Goal: Task Accomplishment & Management: Complete application form

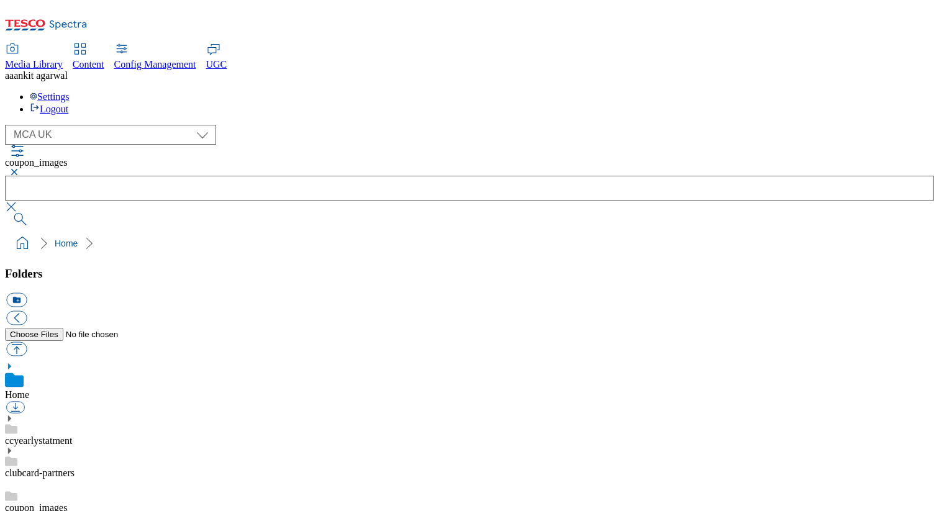
select select "flare-mca-[GEOGRAPHIC_DATA]"
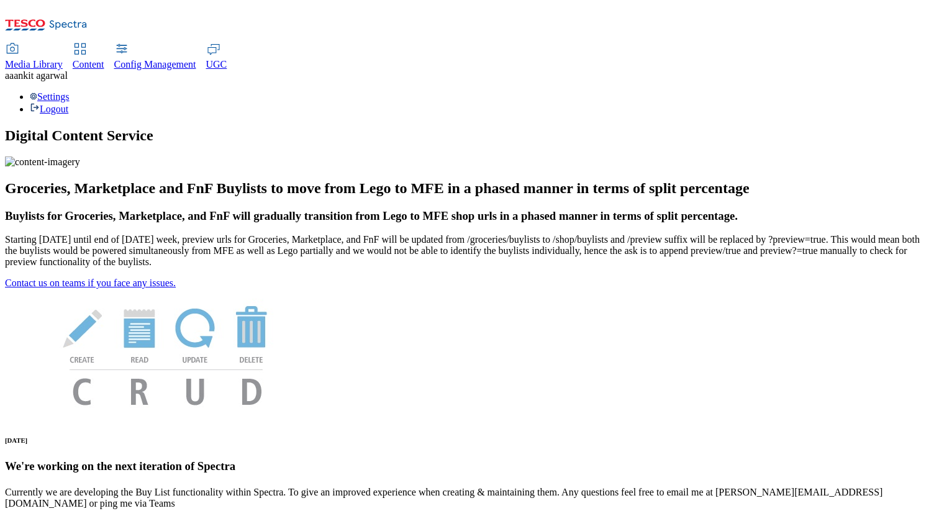
click at [227, 59] on div "UGC" at bounding box center [216, 64] width 21 height 11
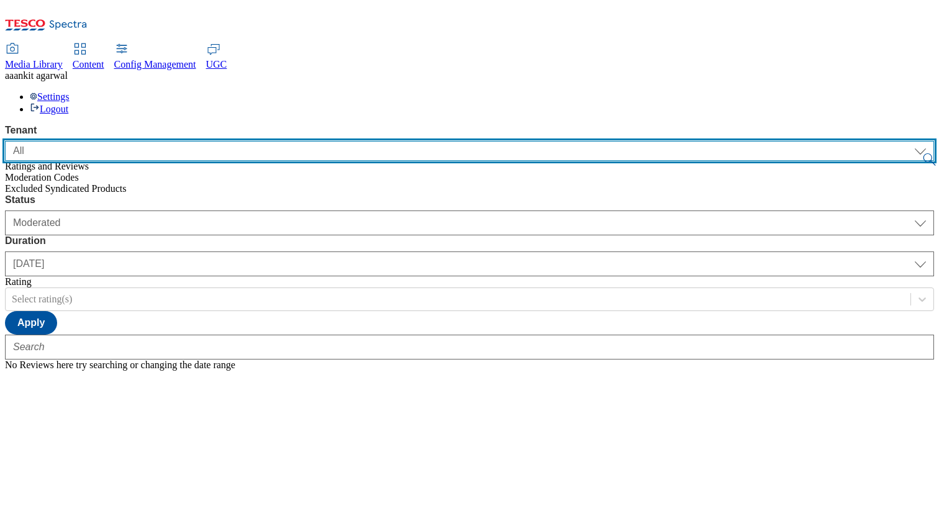
click at [94, 141] on select "ALL All CE CONFIG-CZ CONFIG-HU CONFIG-IE CONFIG-ROI CONFIG-SK CONFIG-TEST CONFI…" at bounding box center [469, 151] width 929 height 20
select select "clubcard-boost-[GEOGRAPHIC_DATA]"
click at [5, 141] on select "ALL All CE CONFIG-CZ CONFIG-HU CONFIG-IE CONFIG-ROI CONFIG-SK CONFIG-TEST CONFI…" at bounding box center [469, 151] width 929 height 20
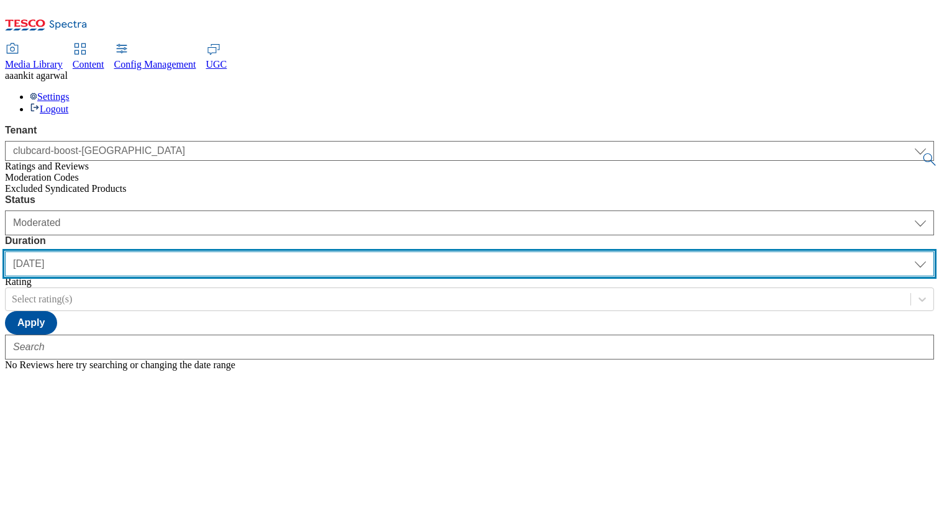
click at [354, 251] on select "yesterday last7days last30days All custom" at bounding box center [469, 263] width 929 height 25
select select "All"
click at [293, 251] on select "yesterday last7days last30days All custom" at bounding box center [469, 263] width 929 height 25
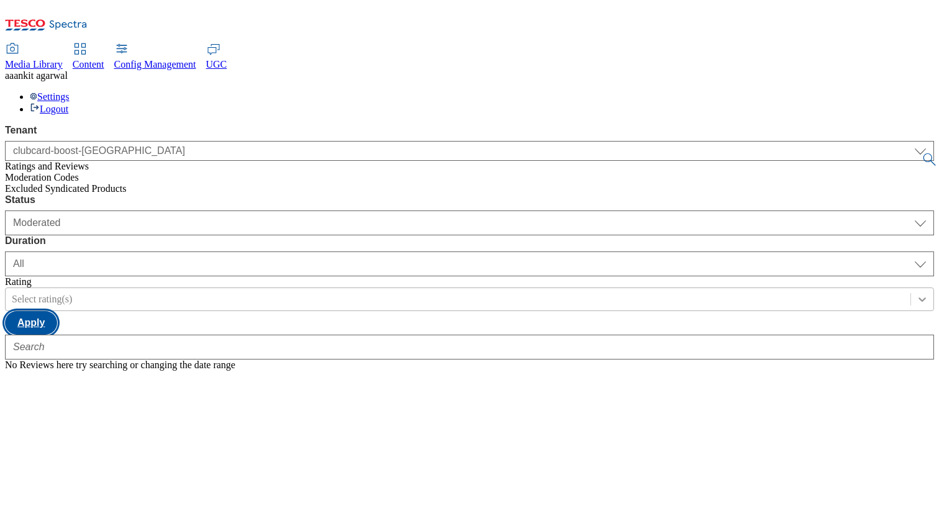
click at [57, 311] on button "Apply" at bounding box center [31, 323] width 52 height 24
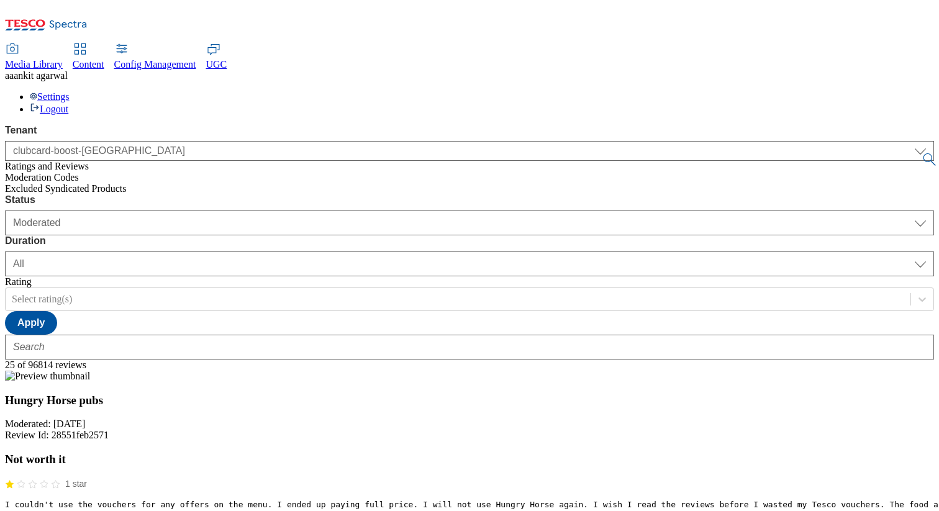
click at [104, 59] on span "Content" at bounding box center [89, 64] width 32 height 11
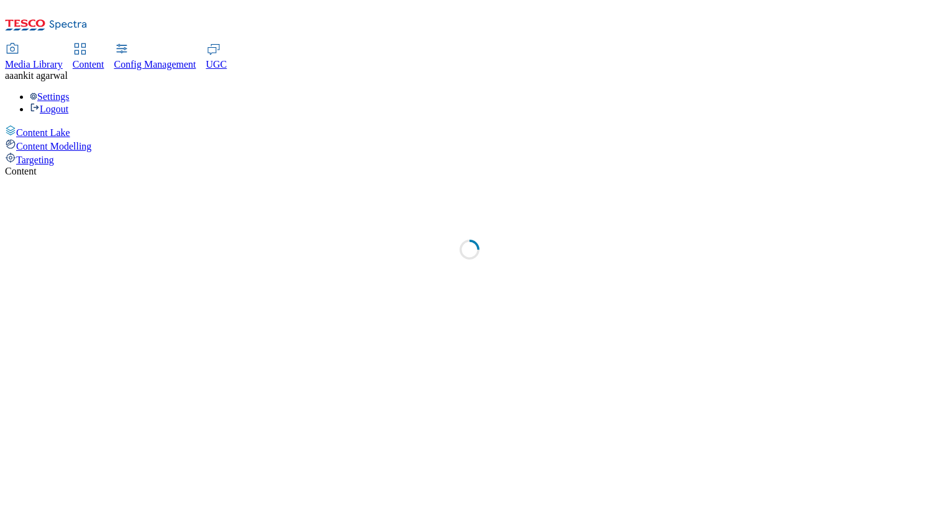
select select "group-comms"
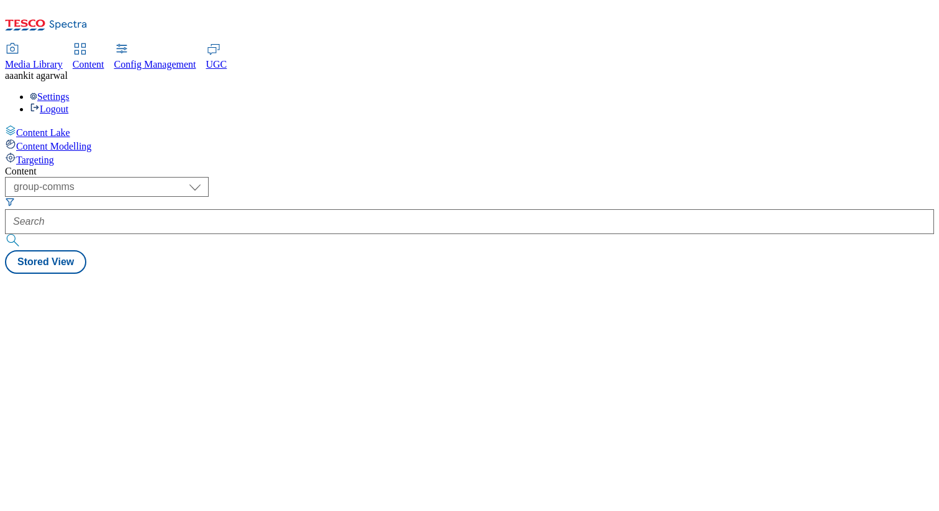
click at [96, 138] on div "Content Modelling" at bounding box center [469, 145] width 929 height 14
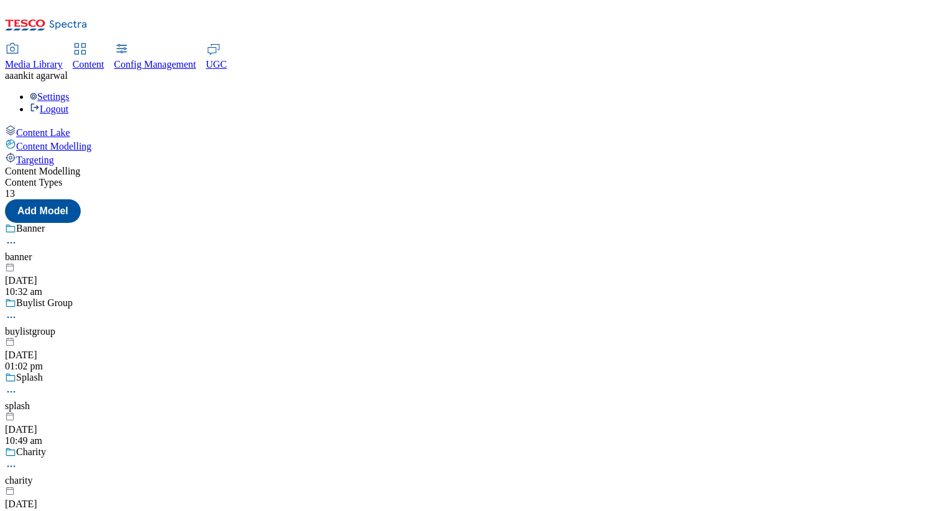
click at [289, 263] on div at bounding box center [469, 263] width 929 height 0
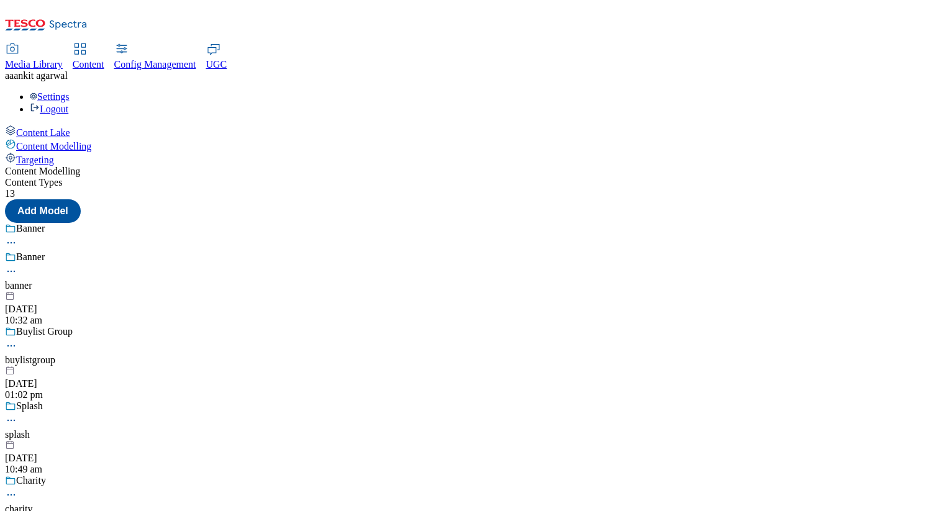
click at [99, 125] on div "Content Lake" at bounding box center [469, 132] width 929 height 14
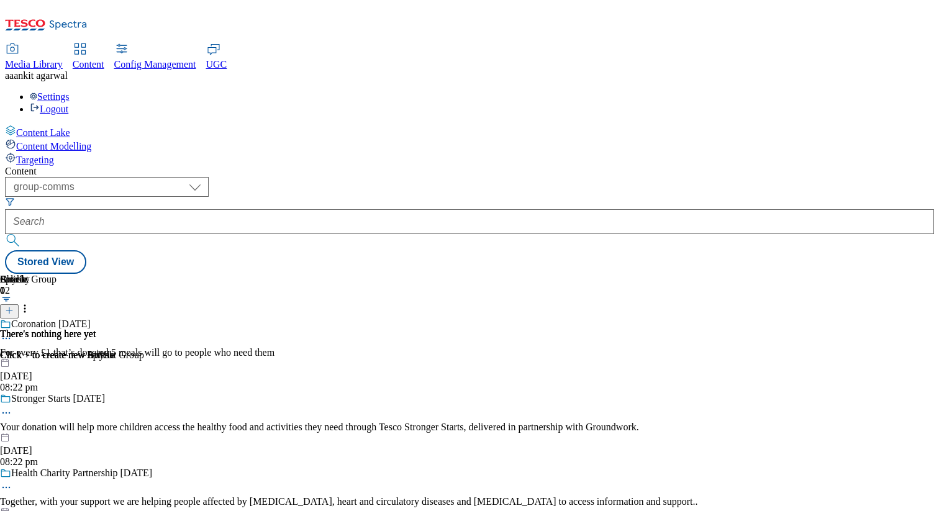
click at [503, 358] on div at bounding box center [349, 358] width 698 height 0
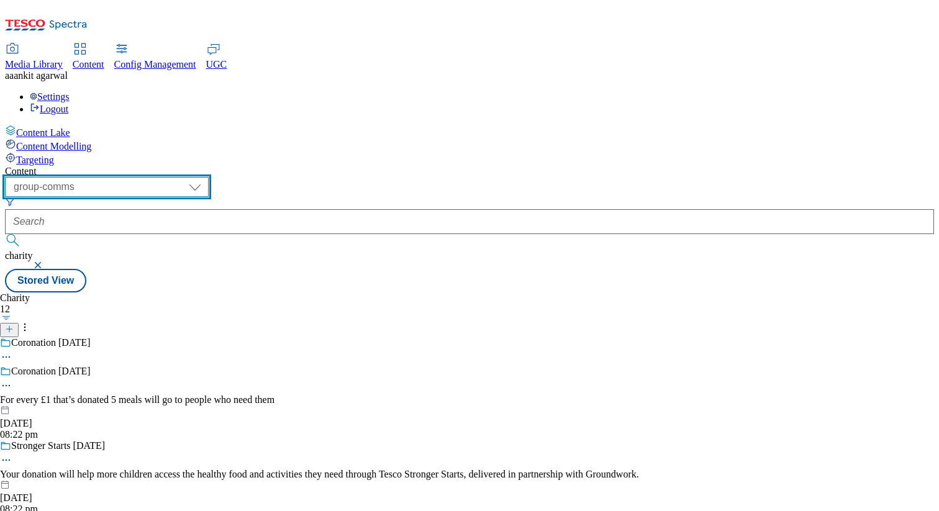
click at [209, 177] on select "dotcom-cz dotcom-hu dotcom-sk fnf-uk ghs-roi ghs-uk group-comms ighs-cz ighs-hu…" at bounding box center [107, 187] width 204 height 20
select select "flare-test"
click at [161, 177] on select "dotcom-cz dotcom-hu dotcom-sk fnf-uk ghs-roi ghs-uk group-comms ighs-cz ighs-hu…" at bounding box center [107, 187] width 204 height 20
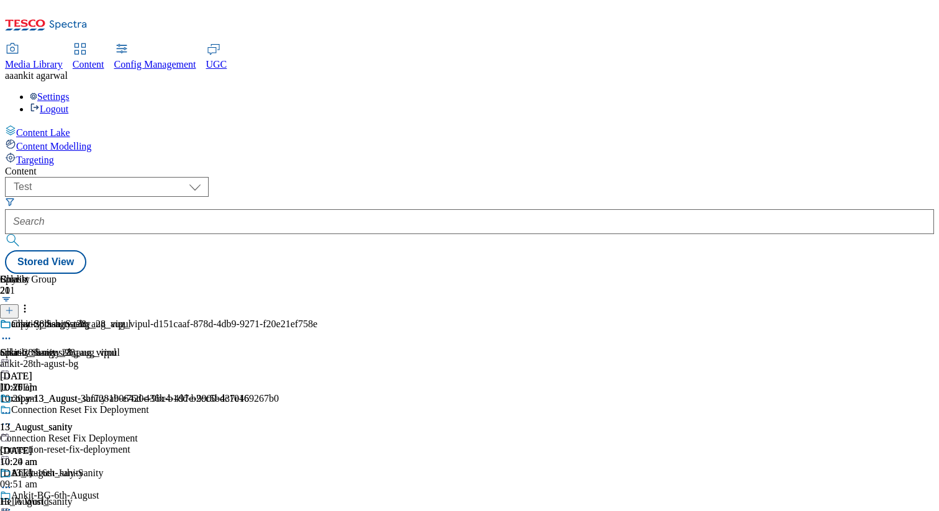
click at [292, 318] on div "ankit-28th-agust-bg ankit-28th-agust-bg ankit-28th-agust-bg 28 Aug 2025 10:20 am" at bounding box center [146, 361] width 292 height 86
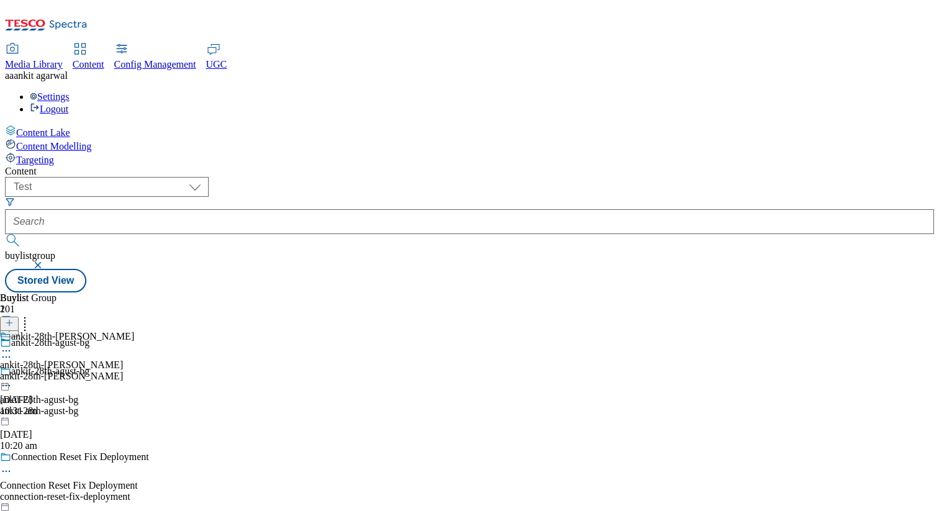
click at [134, 371] on div "ankit-28th-agust-bl" at bounding box center [67, 376] width 134 height 11
click at [292, 491] on div "connection-reset-fix-deployment" at bounding box center [146, 496] width 292 height 11
click at [149, 331] on div "Connection Reset Fix Deployment Connection Reset Fix Deployment connection-fix-…" at bounding box center [74, 374] width 149 height 86
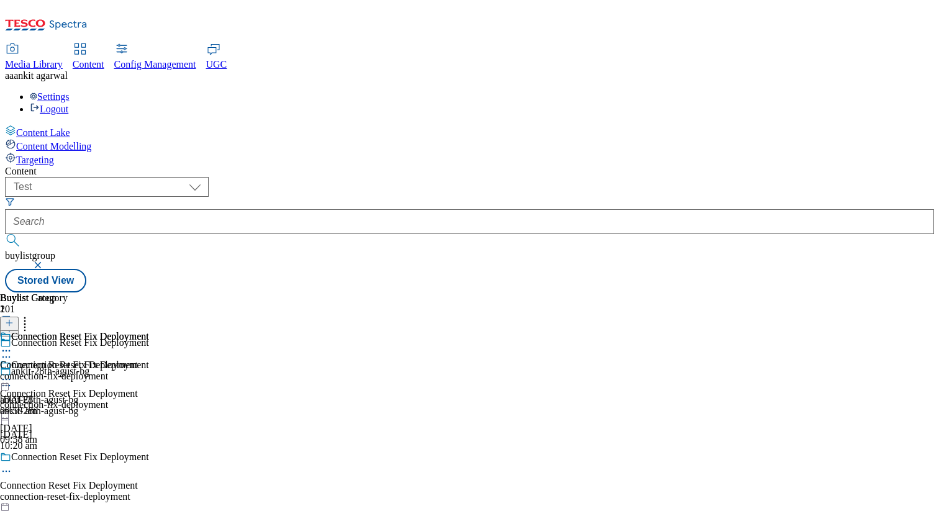
click at [149, 371] on div "connection-fix-deployment" at bounding box center [74, 376] width 149 height 11
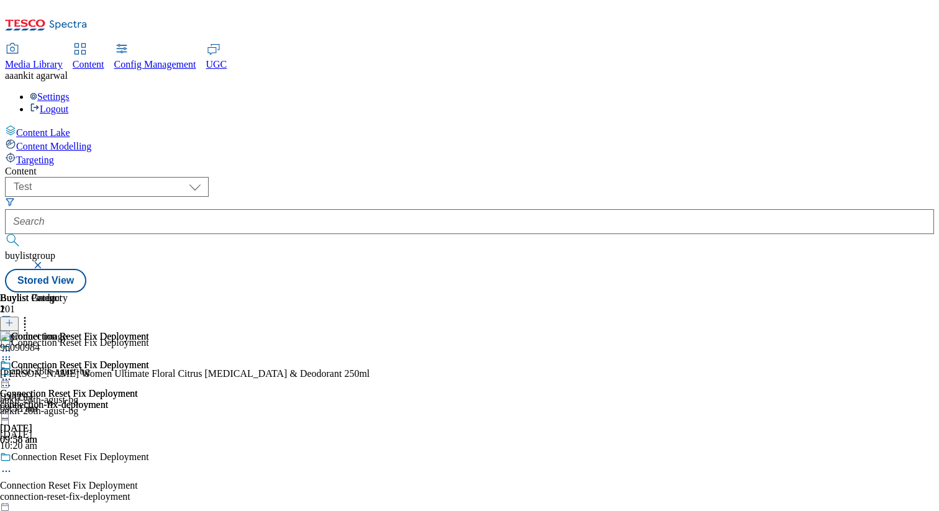
click at [14, 325] on icon at bounding box center [9, 329] width 9 height 9
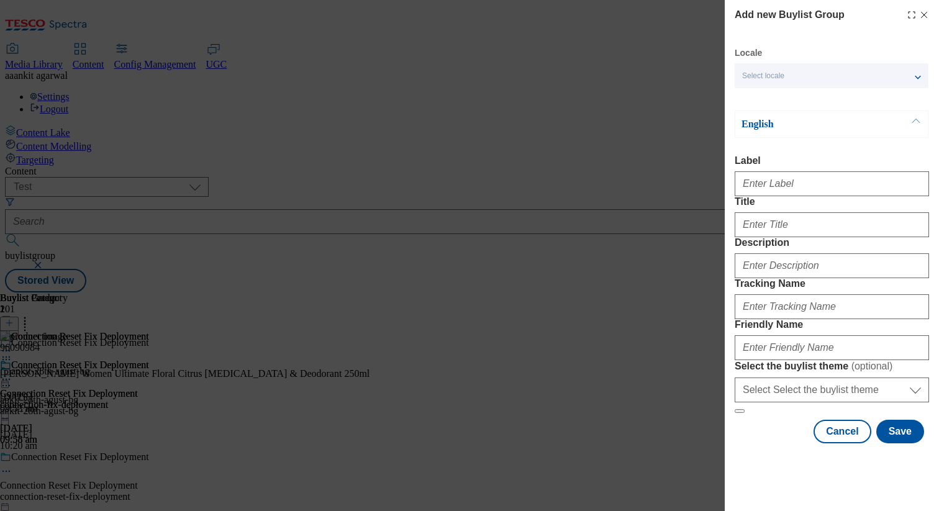
drag, startPoint x: 859, startPoint y: 125, endPoint x: 922, endPoint y: 17, distance: 125.2
click at [922, 17] on icon "Modal" at bounding box center [924, 15] width 10 height 10
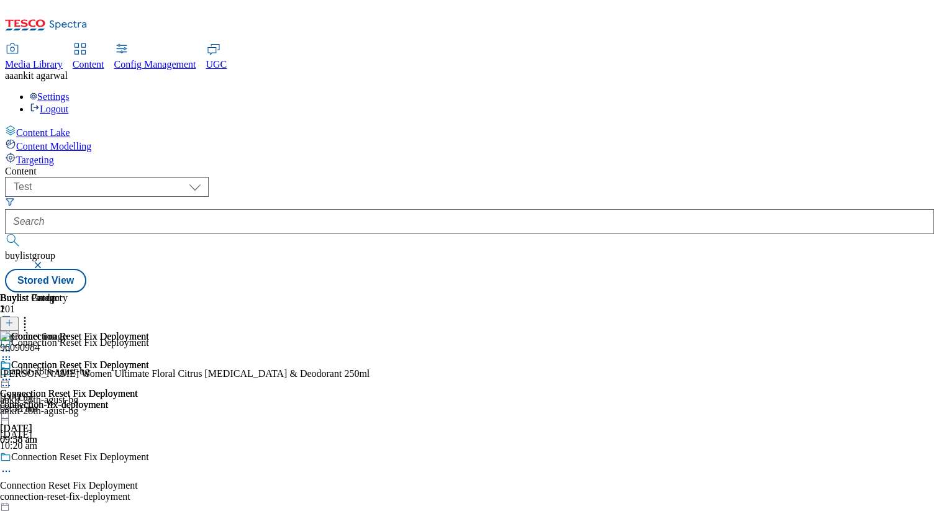
click at [227, 59] on div "UGC" at bounding box center [216, 64] width 21 height 11
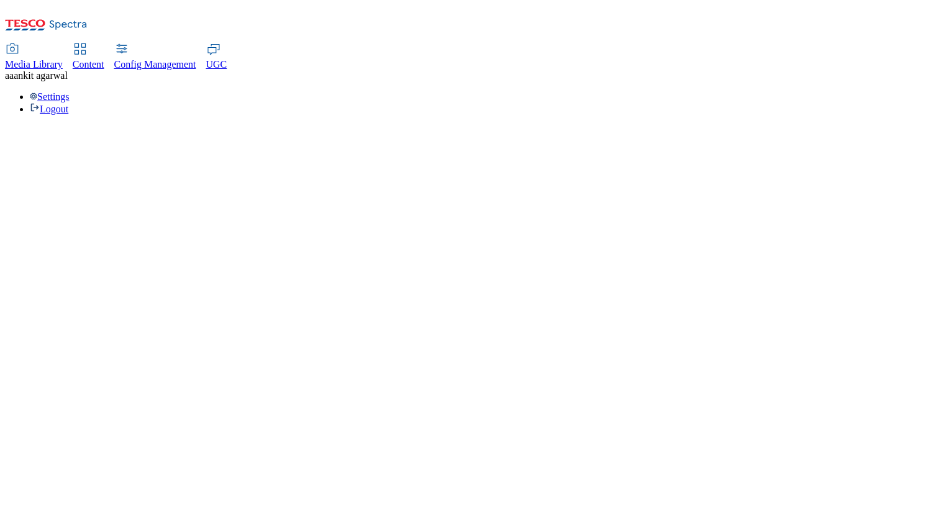
select select "All"
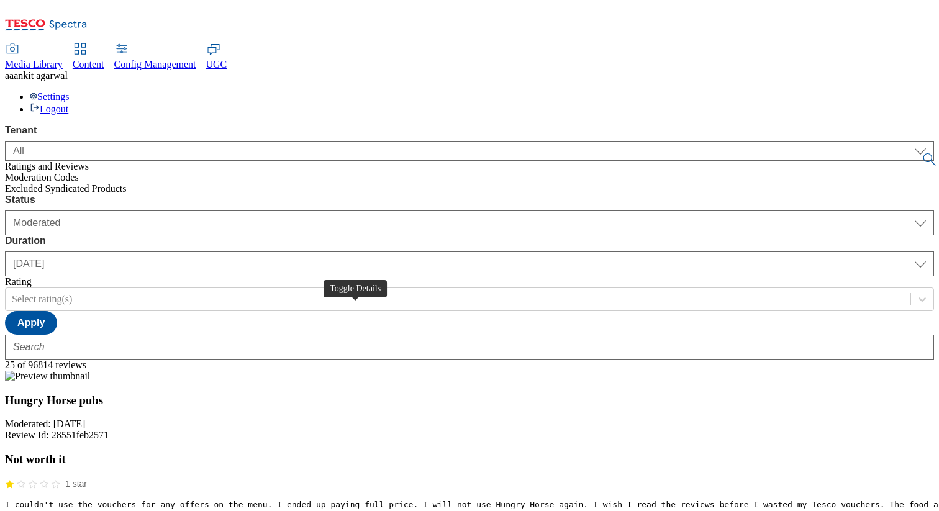
drag, startPoint x: 922, startPoint y: 17, endPoint x: 361, endPoint y: 317, distance: 636.3
click at [104, 59] on div "Content" at bounding box center [89, 64] width 32 height 11
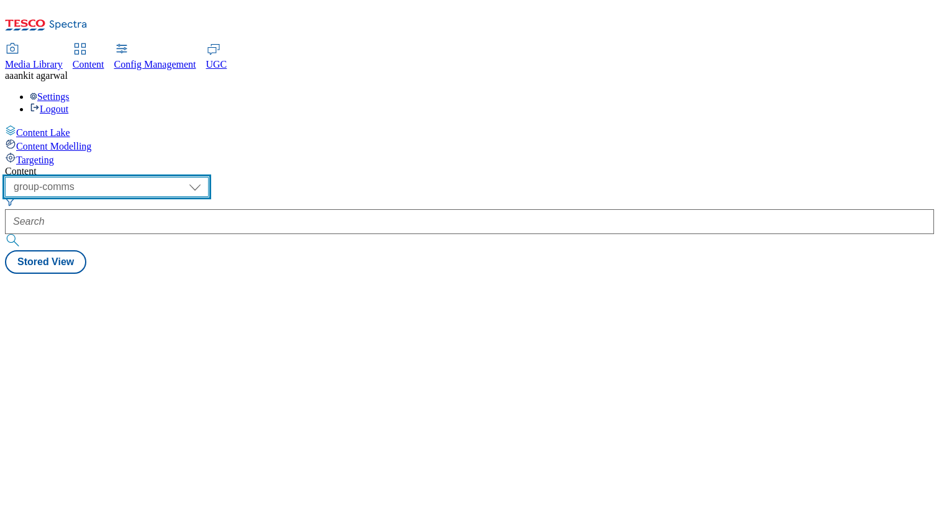
click at [209, 177] on select "dotcom-cz dotcom-hu dotcom-sk fnf-uk ghs-roi ghs-uk group-comms ighs-cz ighs-hu…" at bounding box center [107, 187] width 204 height 20
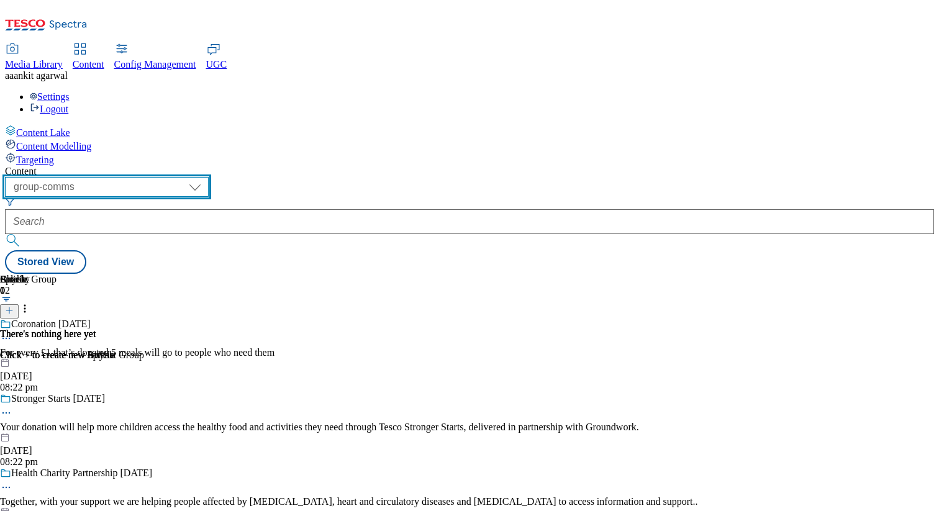
select select "flare-test"
click at [161, 177] on select "dotcom-cz dotcom-hu dotcom-sk fnf-uk ghs-roi ghs-uk group-comms ighs-cz ighs-hu…" at bounding box center [107, 187] width 204 height 20
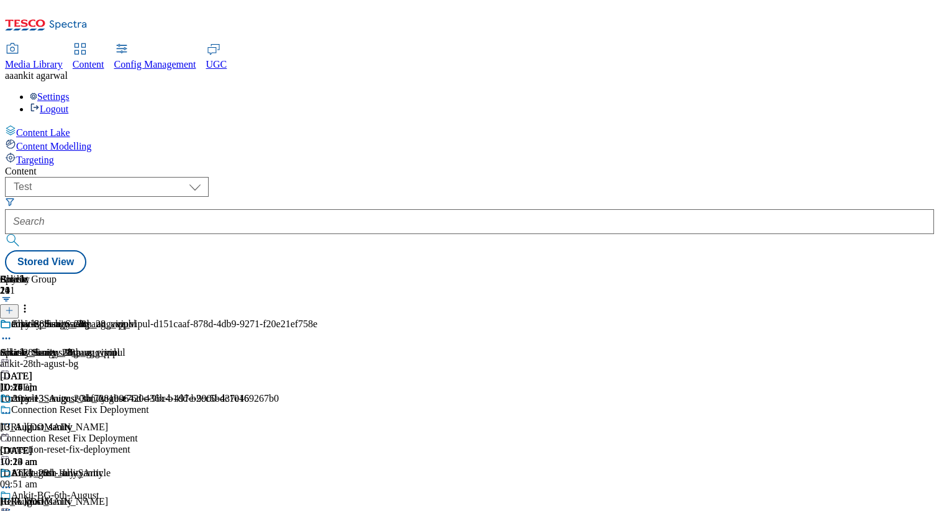
click at [12, 332] on icon at bounding box center [6, 338] width 12 height 12
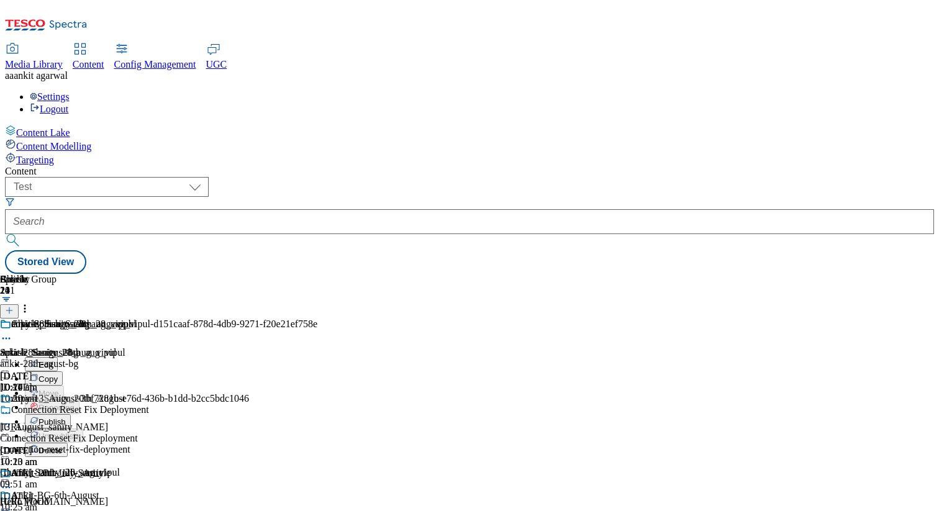
click at [63, 446] on span "Delete" at bounding box center [50, 450] width 24 height 9
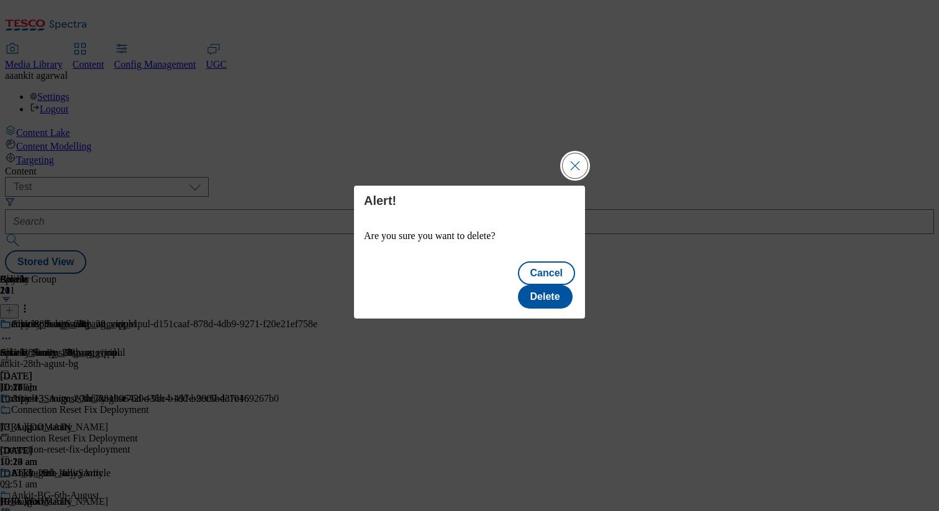
click at [571, 178] on button "Close Modal" at bounding box center [574, 165] width 25 height 25
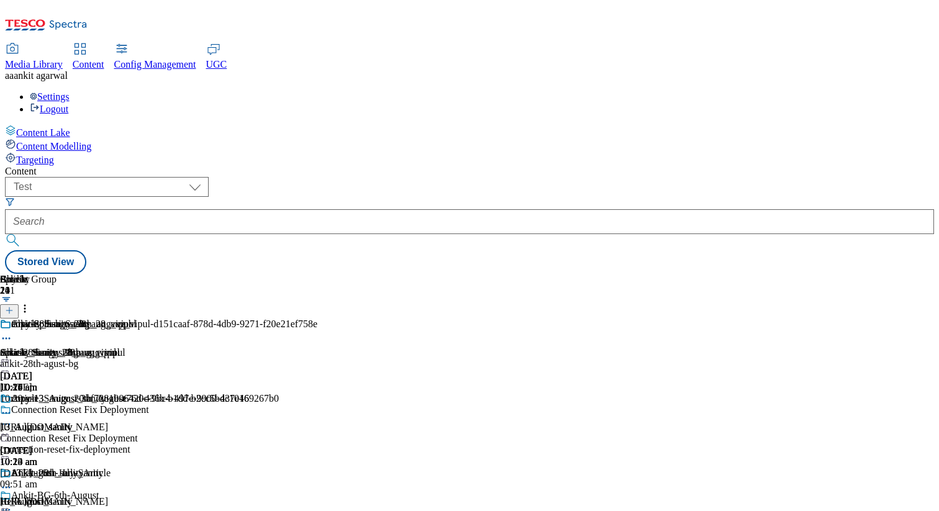
scroll to position [0, 88]
click at [292, 358] on div "ankit-28th-agust-bg" at bounding box center [146, 363] width 292 height 11
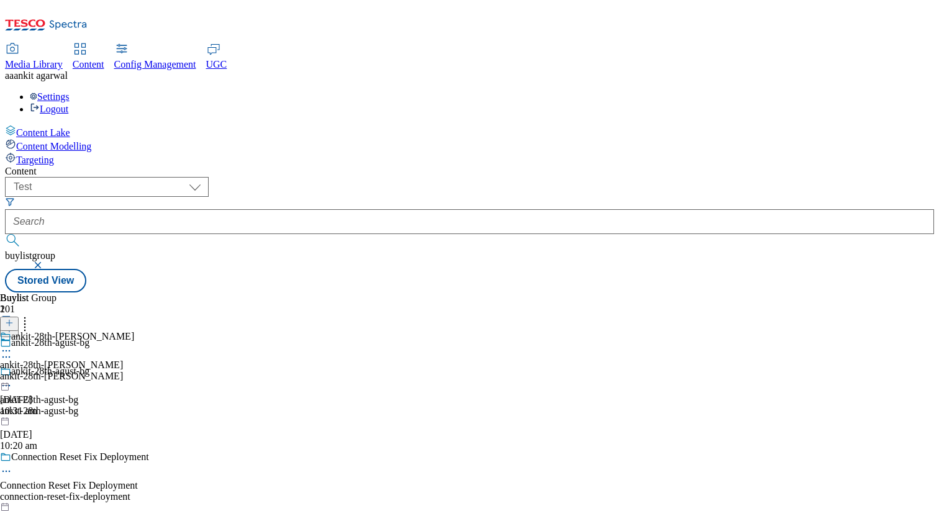
click at [227, 59] on span "UGC" at bounding box center [216, 64] width 21 height 11
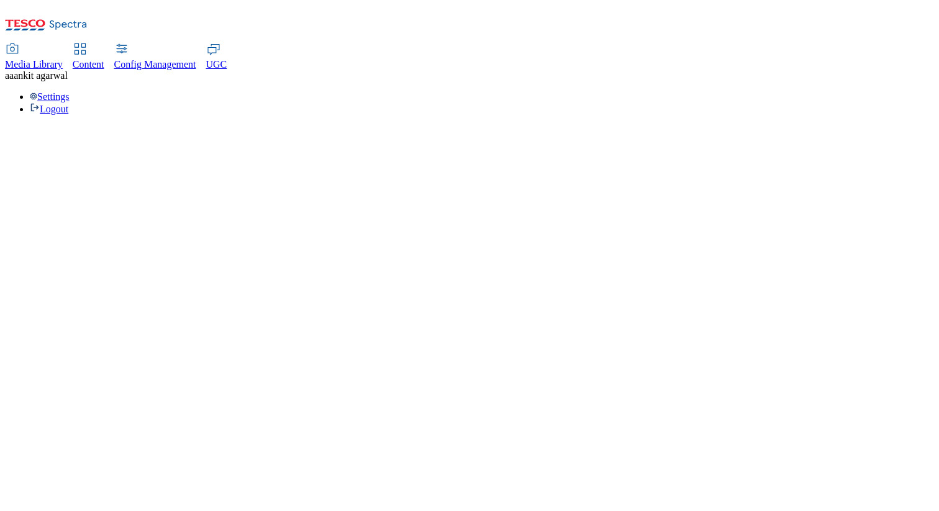
select select "All"
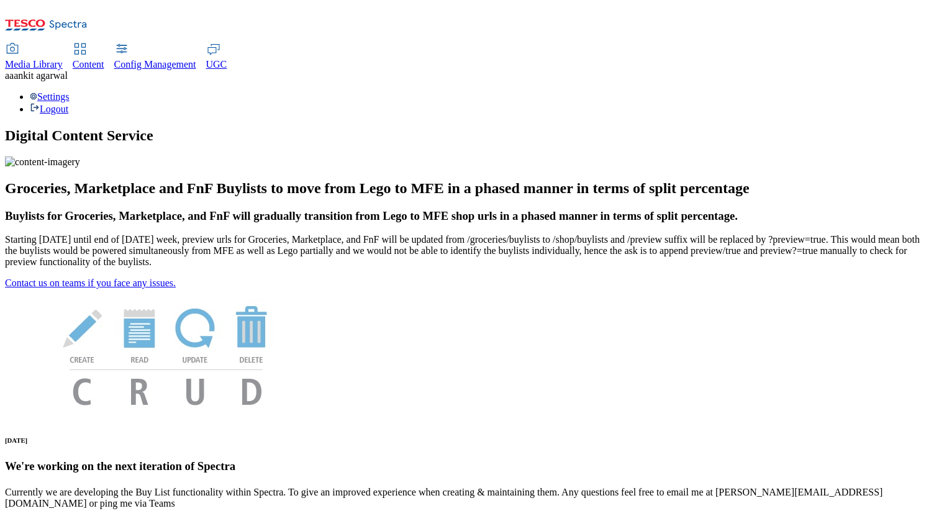
click at [905, 91] on div "Settings Logout" at bounding box center [469, 103] width 929 height 24
click at [70, 91] on link "Settings" at bounding box center [50, 96] width 40 height 11
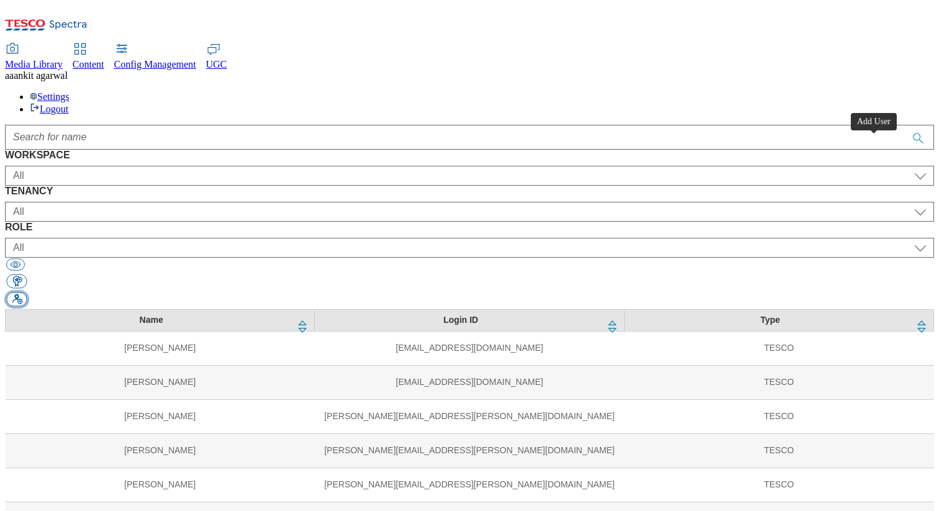
click at [27, 292] on button "button" at bounding box center [16, 299] width 20 height 14
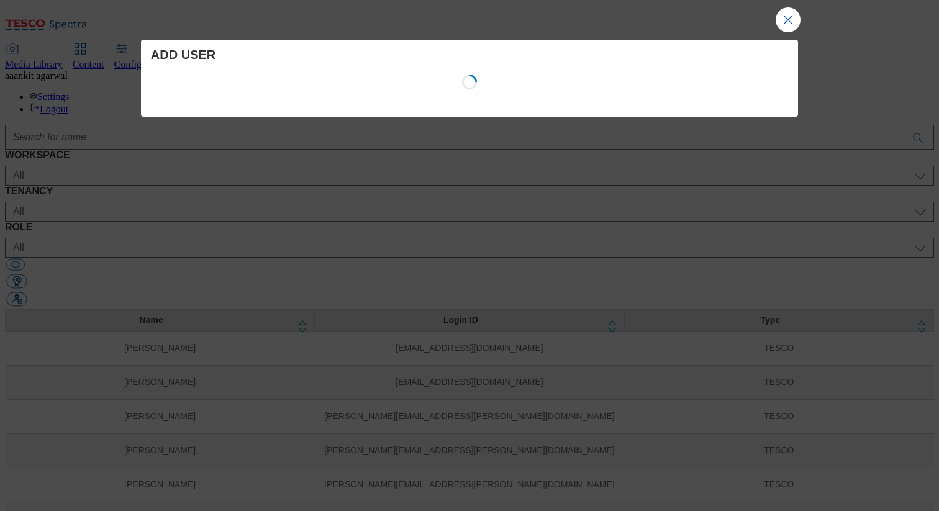
select select "Content"
select select "CZ"
select select "content_designer"
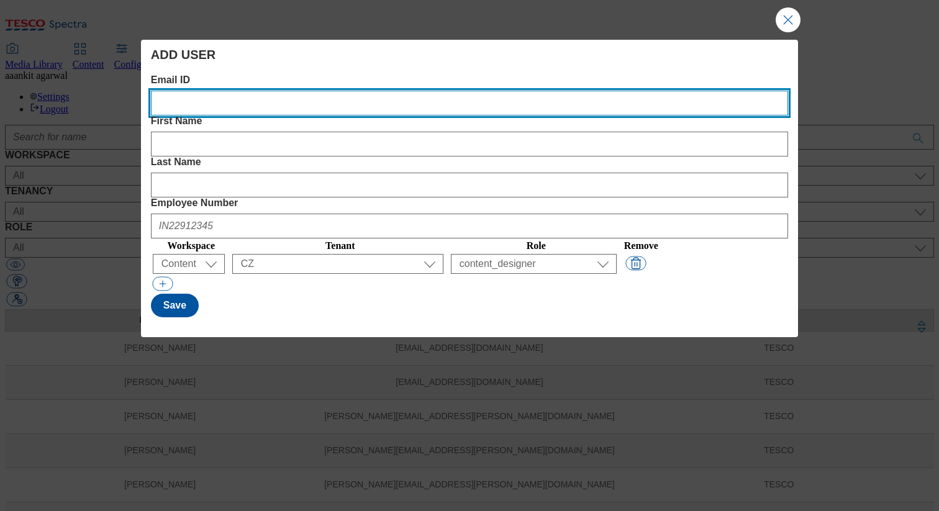
click at [287, 108] on ID "Email ID" at bounding box center [469, 103] width 637 height 25
paste ID "Victoria"
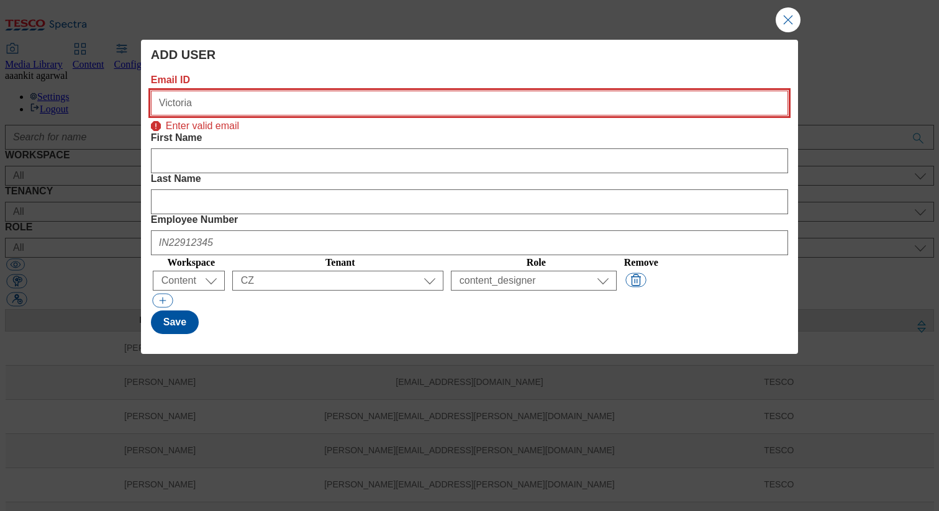
type ID "Victoria"
click at [197, 106] on ID "Victoria" at bounding box center [469, 103] width 637 height 25
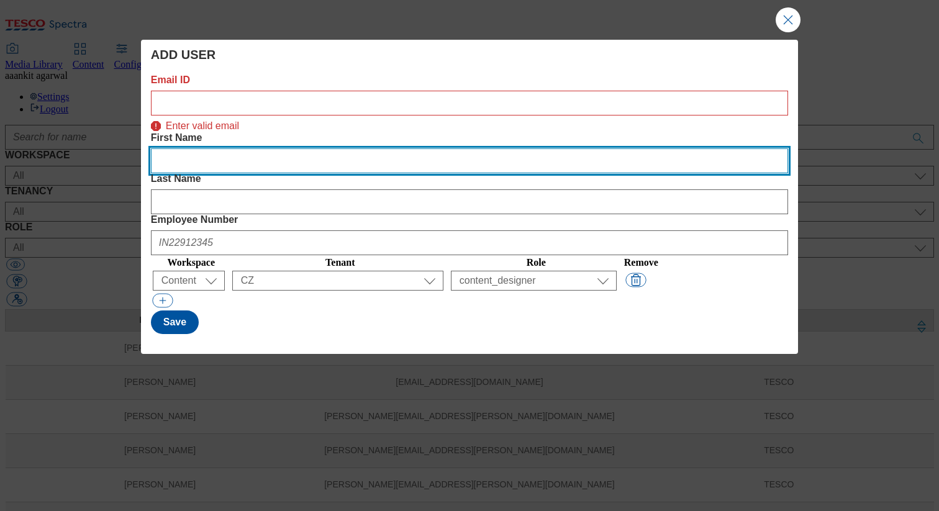
click at [327, 148] on Name "First Name" at bounding box center [469, 160] width 637 height 25
paste Name "Victoria"
type Name "Victoria"
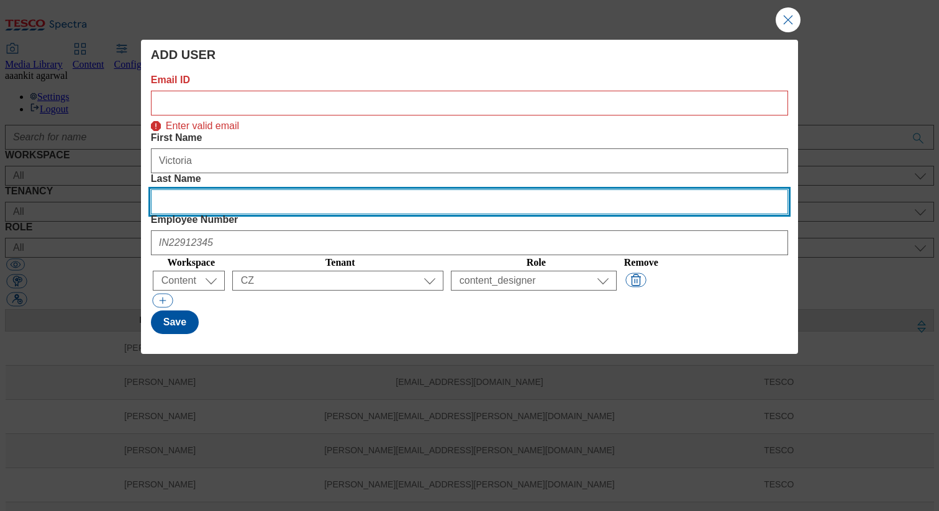
click at [538, 189] on Name "Last Name" at bounding box center [469, 201] width 637 height 25
paste Name "[PERSON_NAME]"
type Name "[PERSON_NAME]"
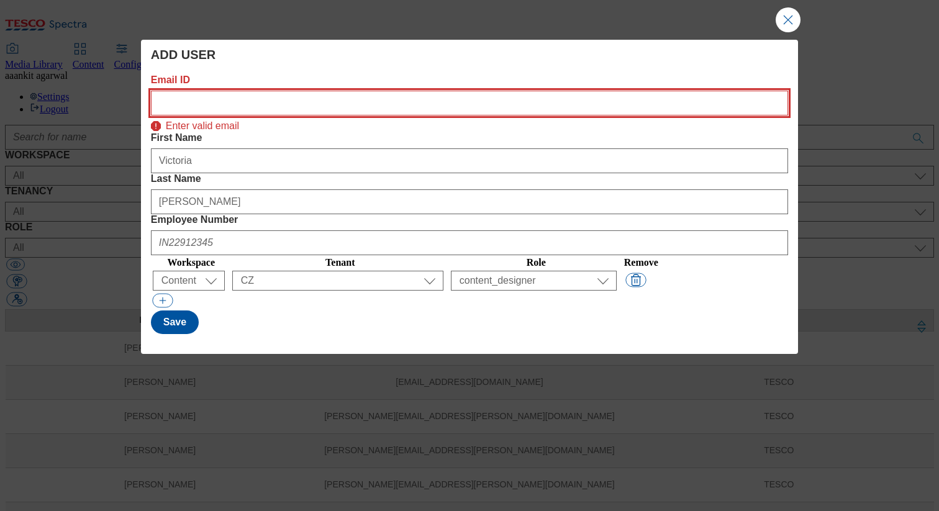
click at [221, 105] on ID "Email ID" at bounding box center [469, 103] width 637 height 25
paste ID "[EMAIL_ADDRESS][PERSON_NAME][DOMAIN_NAME]"
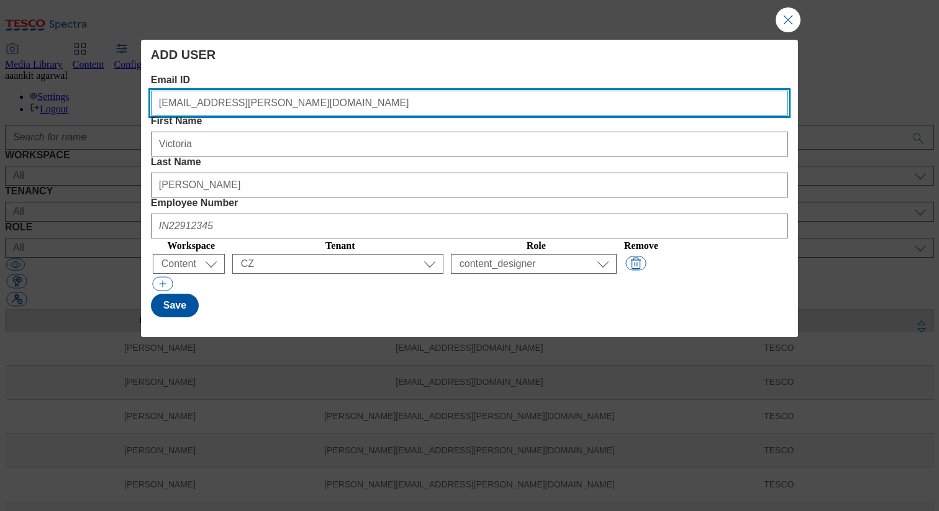
type ID "[EMAIL_ADDRESS][PERSON_NAME][DOMAIN_NAME]"
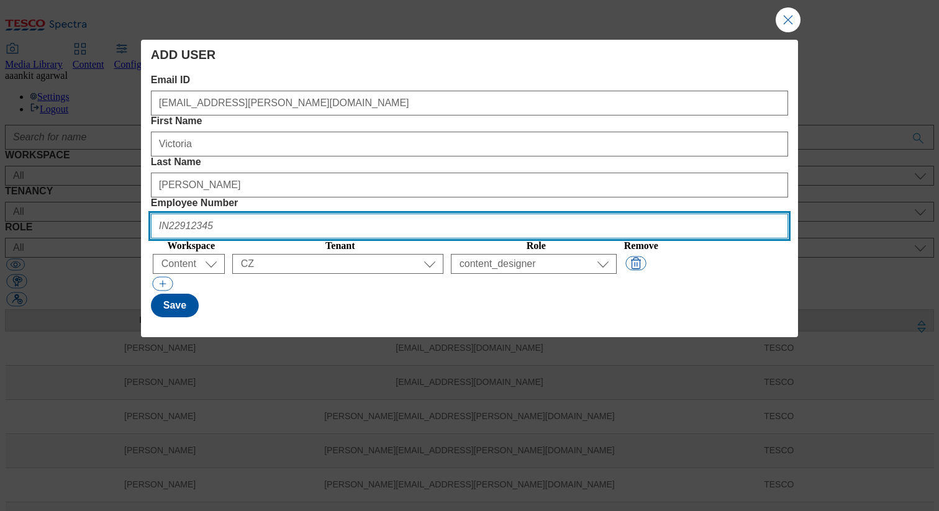
click at [636, 214] on Number "Employee Number" at bounding box center [469, 226] width 637 height 25
paste Number "33188957"
type Number "UK33188957"
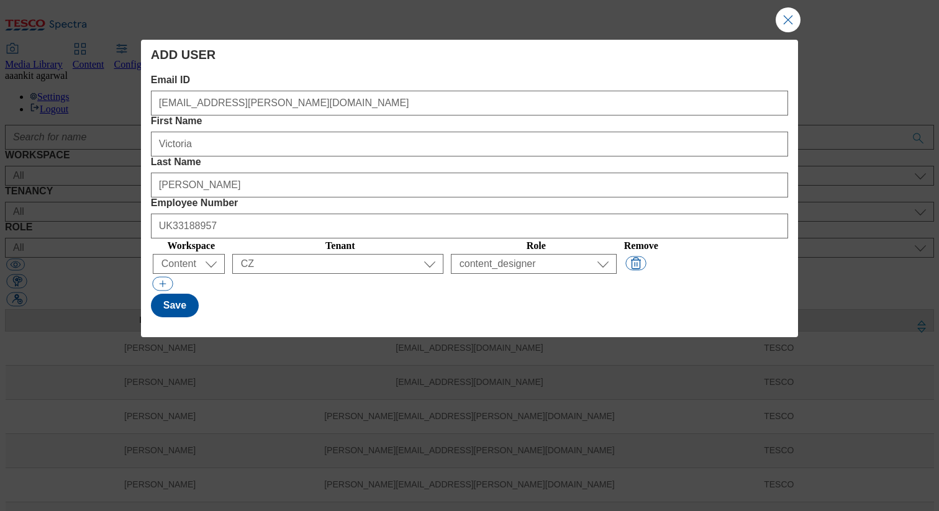
click at [698, 209] on div "UK33188957" at bounding box center [469, 224] width 637 height 30
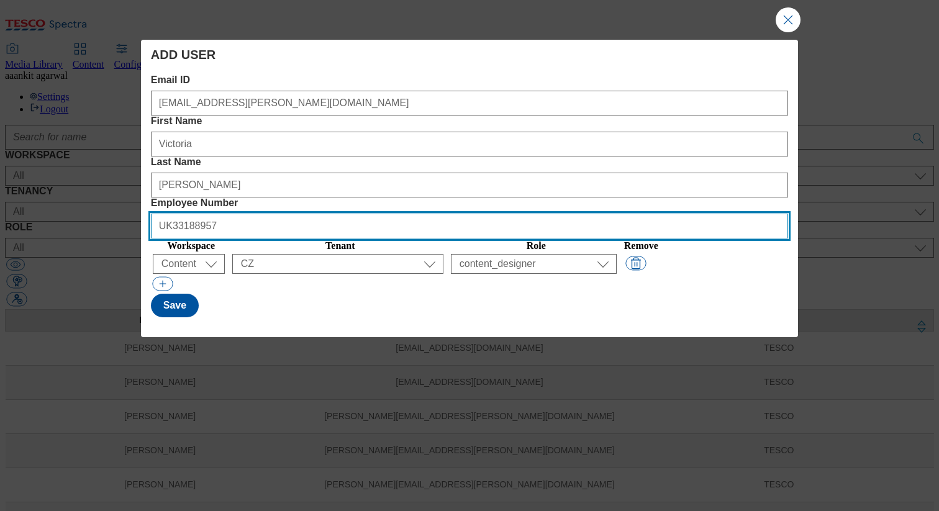
click at [708, 214] on Number "UK33188957" at bounding box center [469, 226] width 637 height 25
click at [638, 214] on Number "UK33188957" at bounding box center [469, 226] width 637 height 25
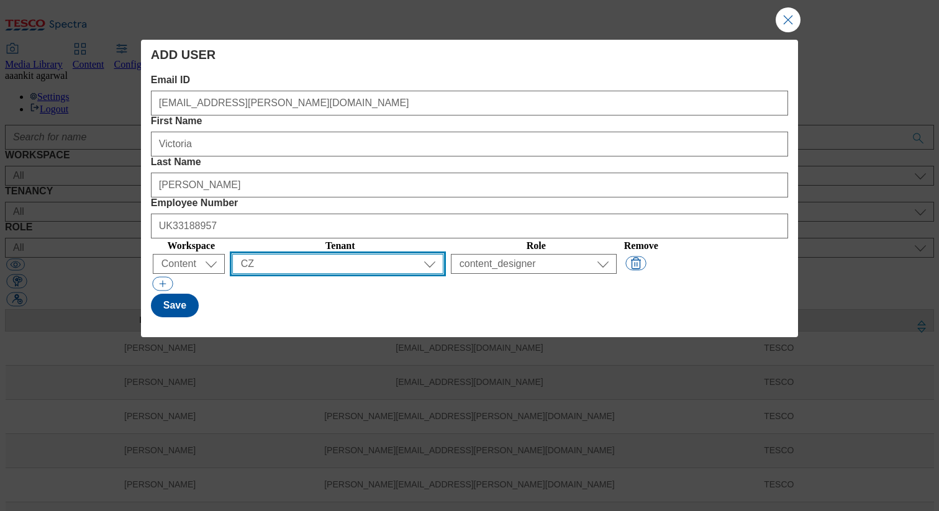
click at [339, 254] on select "All ALL All all CE Clubcard Boost UK Clubcard Marketing Clubcard ROI clubcard-b…" at bounding box center [337, 264] width 211 height 20
select select "group-comms"
click at [270, 254] on select "All ALL All all CE Clubcard Boost UK Clubcard Marketing Clubcard ROI clubcard-b…" at bounding box center [337, 264] width 211 height 20
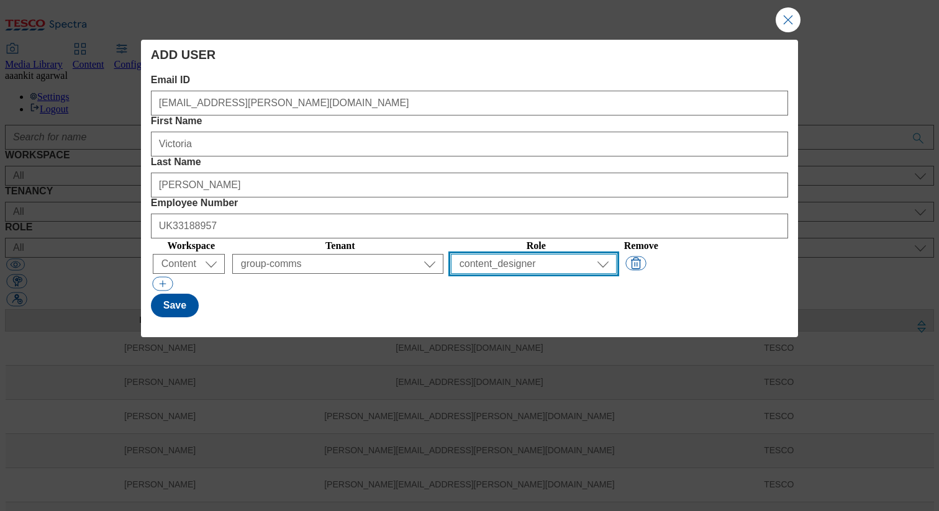
click at [594, 254] on select "All content_designer content_editor content_read developer guest media_admin mo…" at bounding box center [534, 264] width 166 height 20
select select "article_junior_editor"
click at [486, 254] on select "All content_designer content_editor content_read developer guest media_admin mo…" at bounding box center [534, 264] width 166 height 20
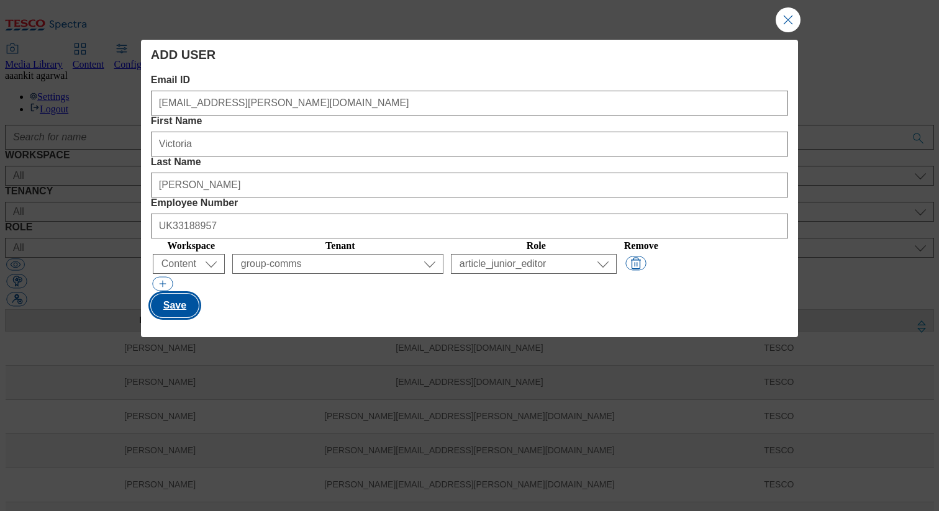
click at [175, 294] on button "Save" at bounding box center [175, 306] width 48 height 24
select select "CZ"
select select "content_designer"
